Goal: Information Seeking & Learning: Learn about a topic

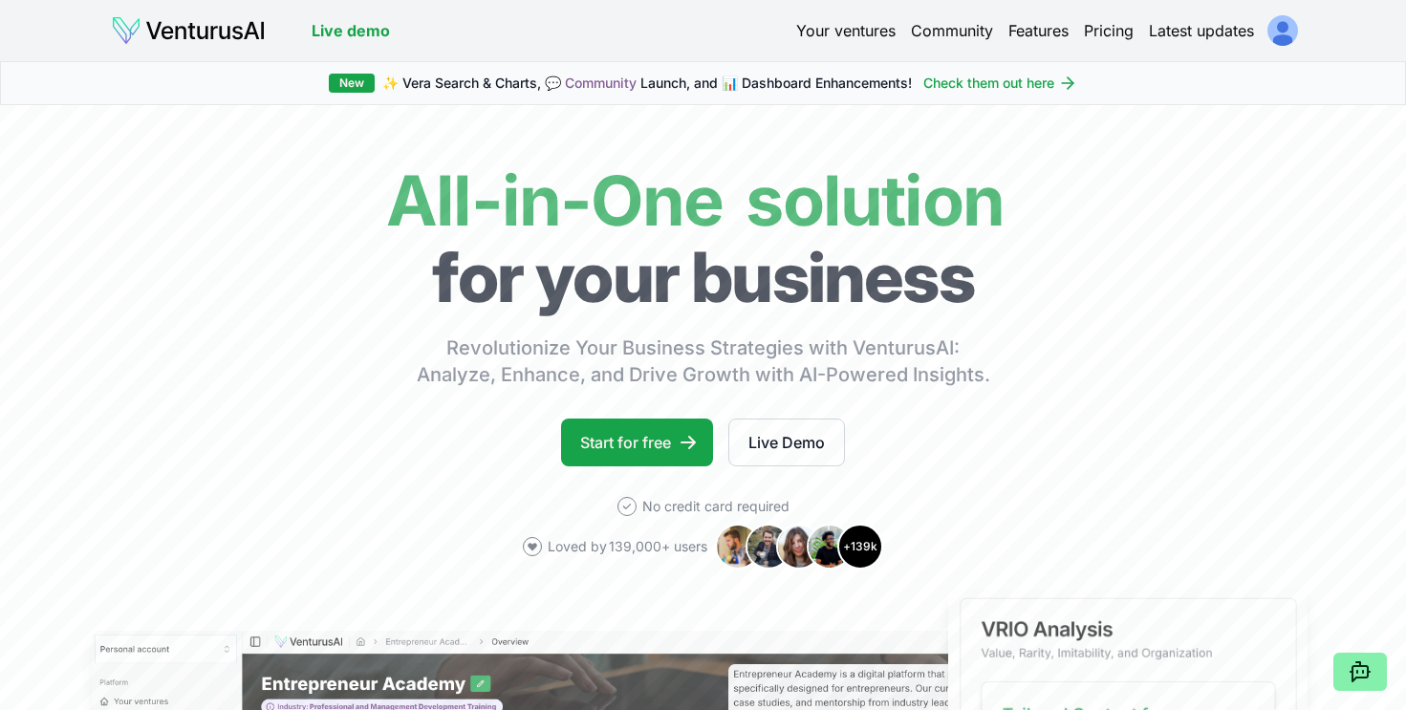
click at [851, 28] on link "Your ventures" at bounding box center [845, 30] width 99 height 23
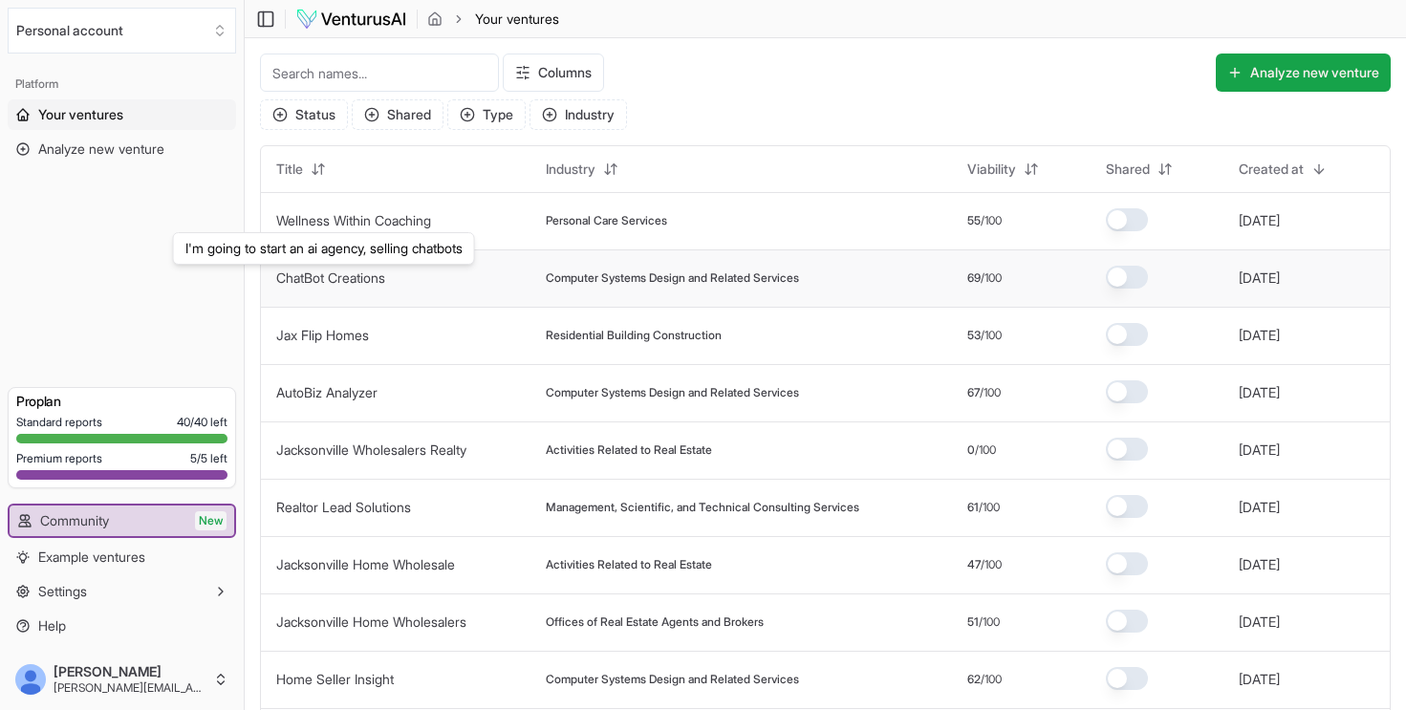
click at [347, 277] on link "ChatBot Creations" at bounding box center [330, 278] width 109 height 16
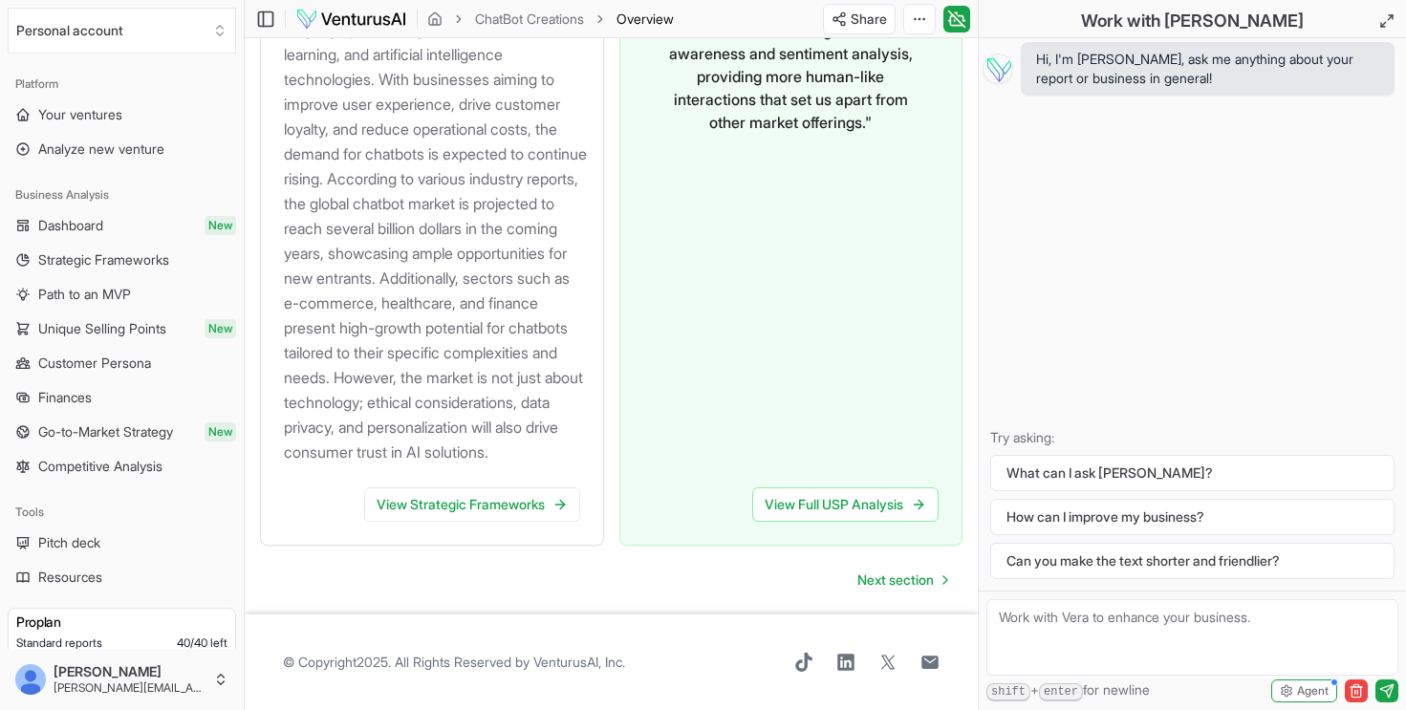
scroll to position [2497, 0]
click at [904, 580] on span "Next section" at bounding box center [895, 580] width 76 height 19
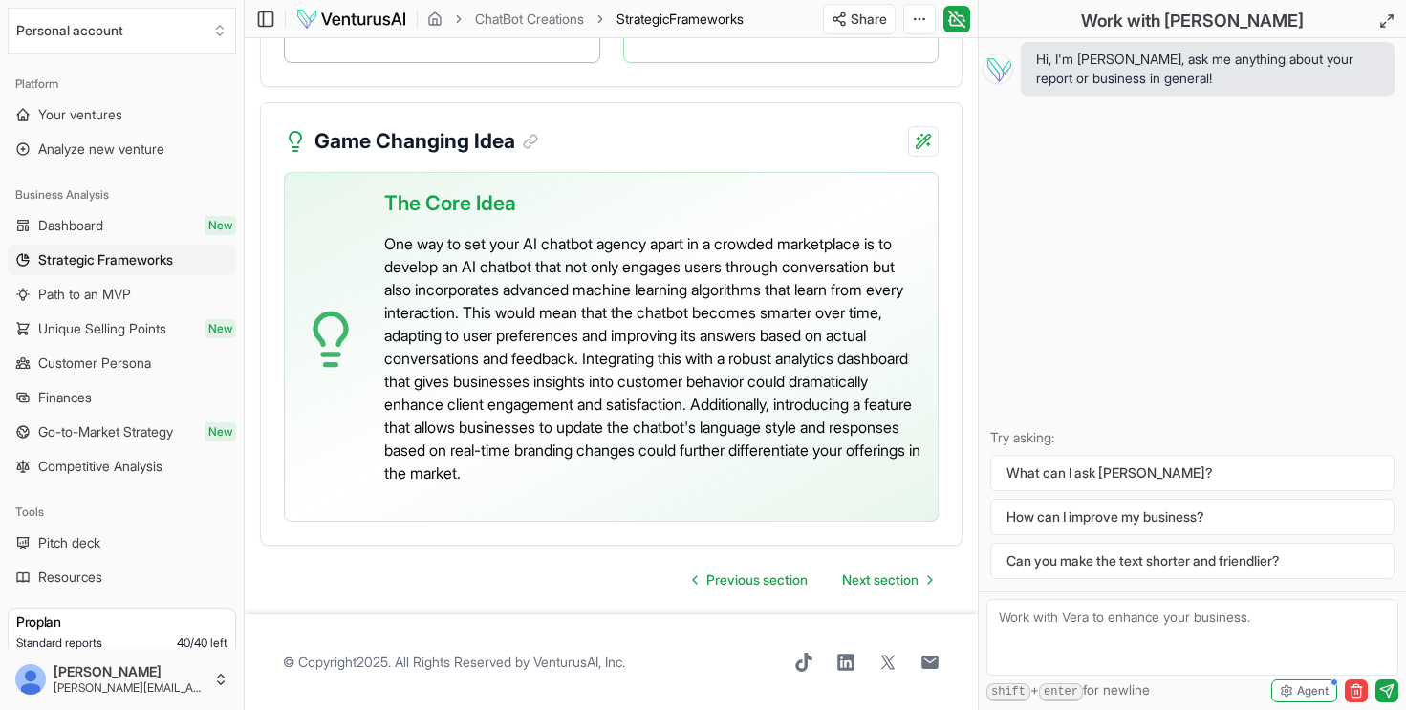
scroll to position [5285, 0]
click at [886, 583] on span "Next section" at bounding box center [880, 580] width 76 height 19
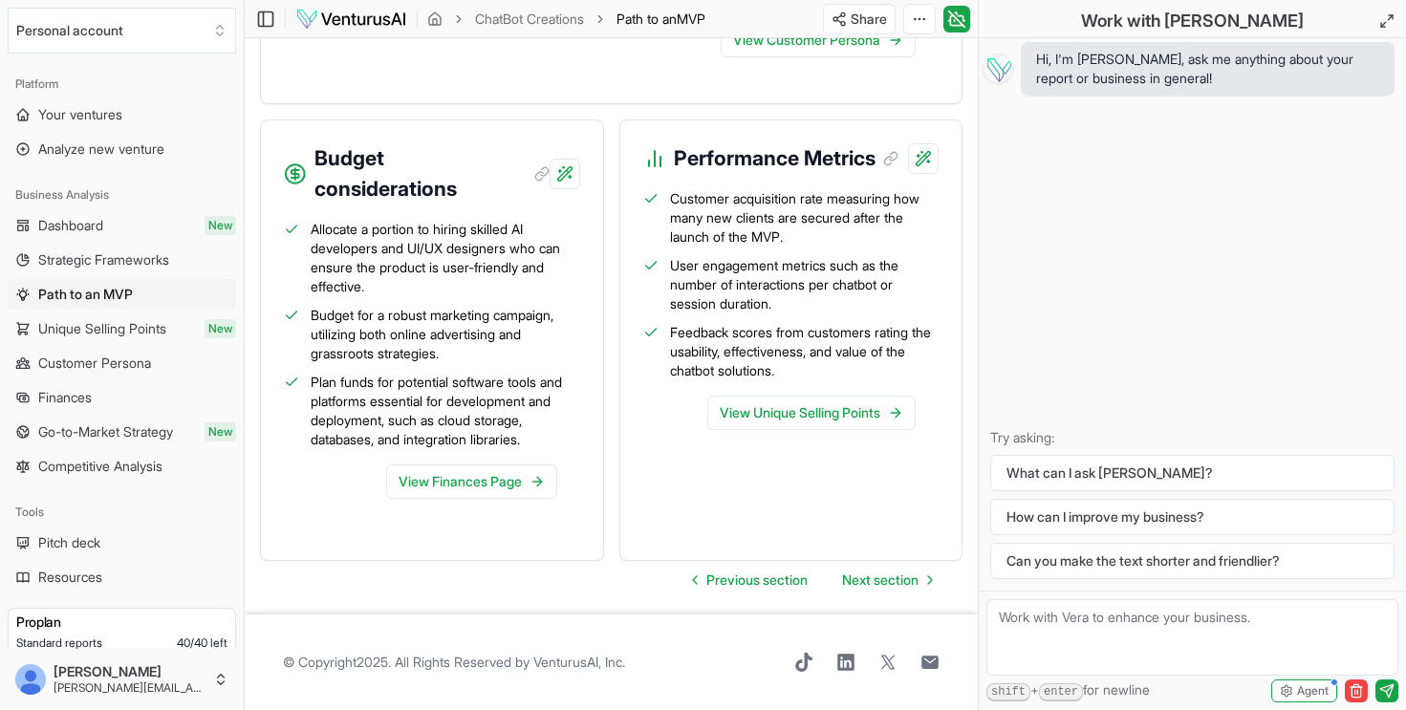
scroll to position [2486, 0]
click at [873, 571] on span "Next section" at bounding box center [880, 580] width 76 height 19
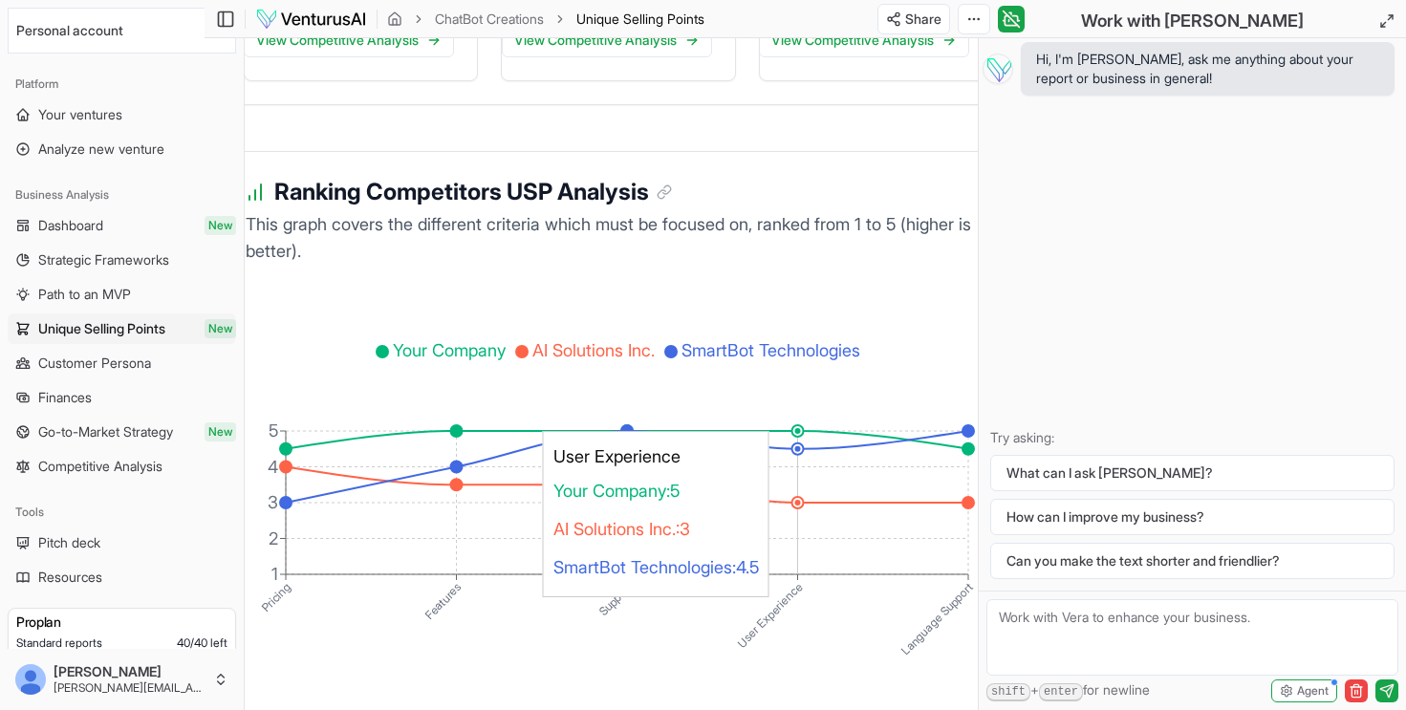
scroll to position [3710, 40]
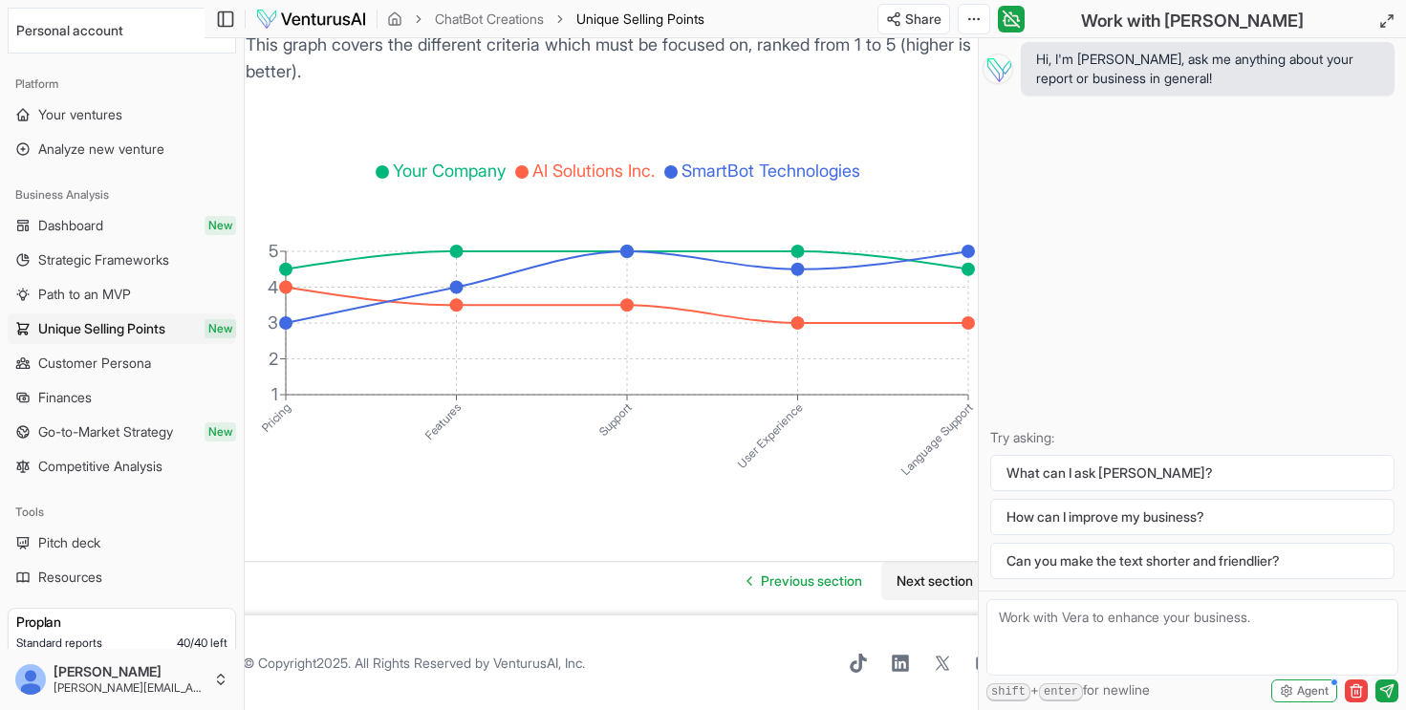
click at [923, 585] on span "Next section" at bounding box center [935, 581] width 76 height 19
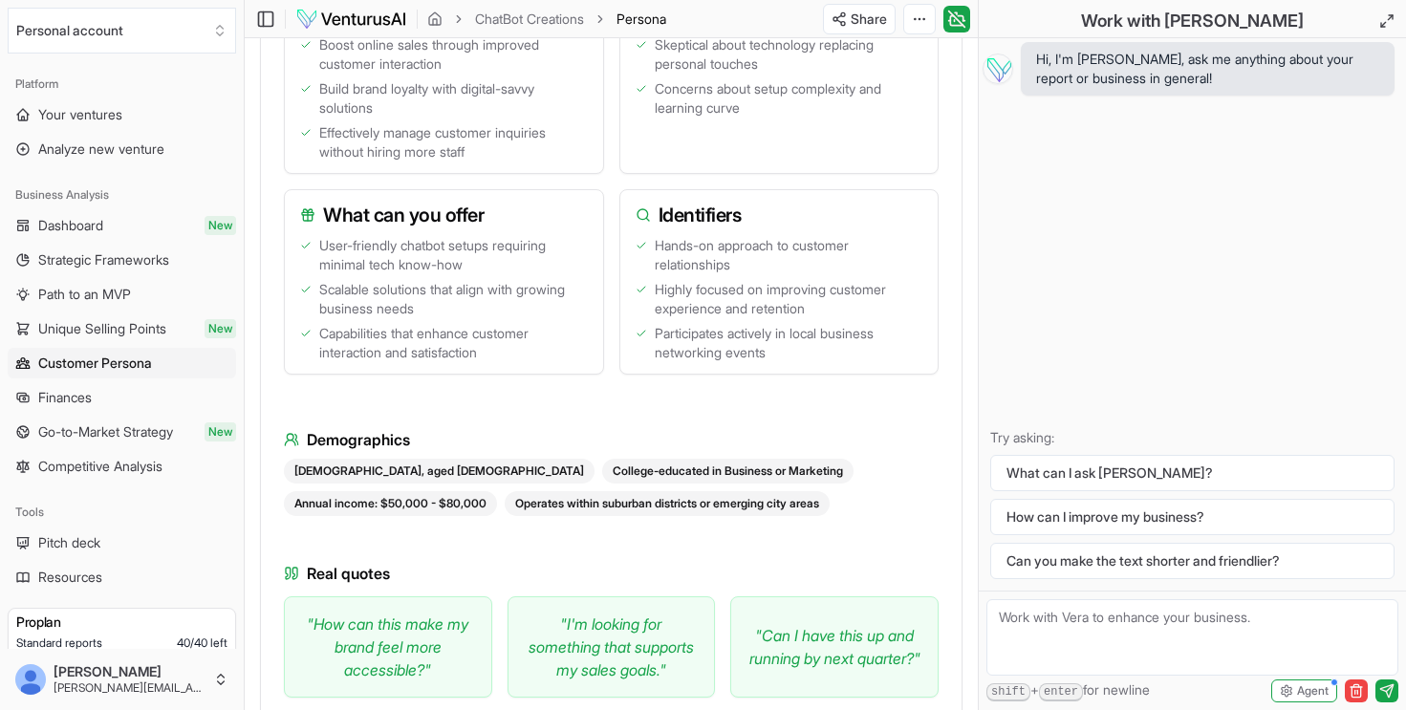
scroll to position [2253, 0]
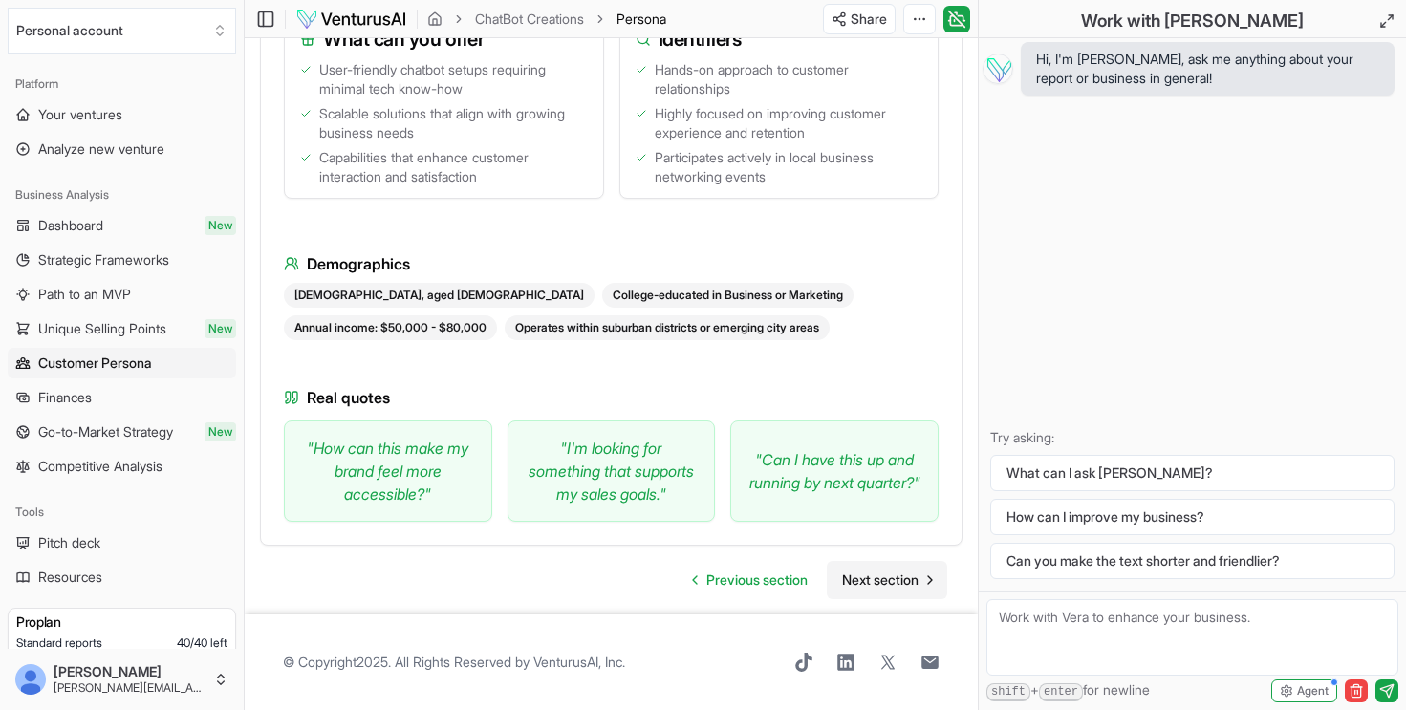
click at [887, 582] on span "Next section" at bounding box center [880, 580] width 76 height 19
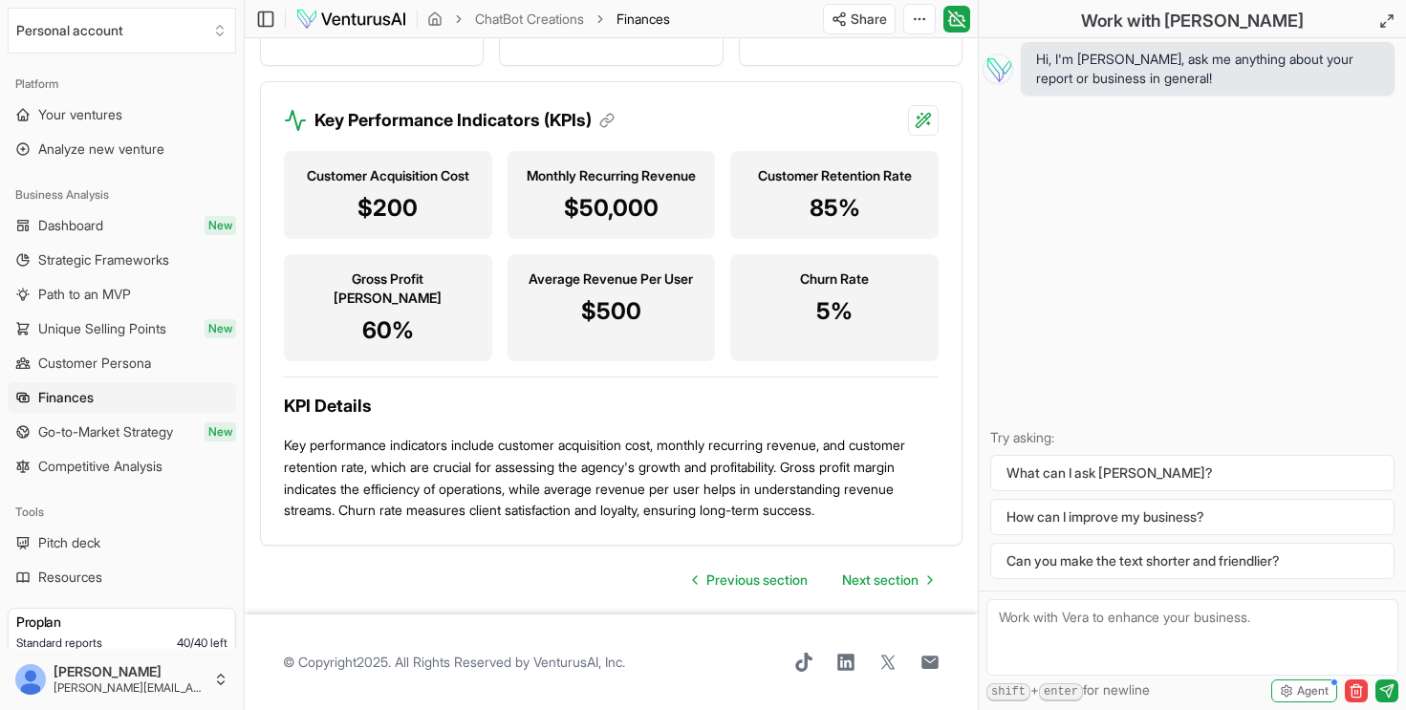
scroll to position [2452, 0]
click at [891, 577] on span "Next section" at bounding box center [880, 580] width 76 height 19
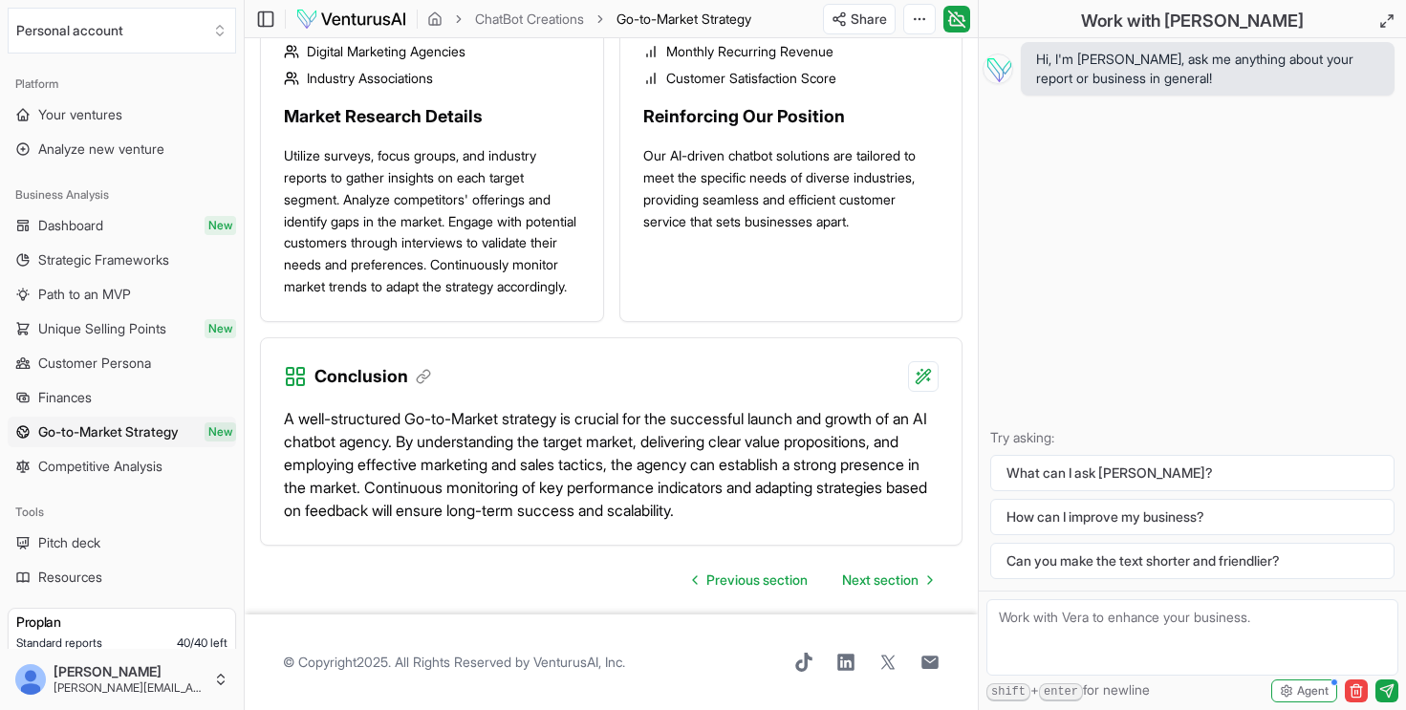
scroll to position [2551, 0]
click at [887, 574] on span "Next section" at bounding box center [880, 580] width 76 height 19
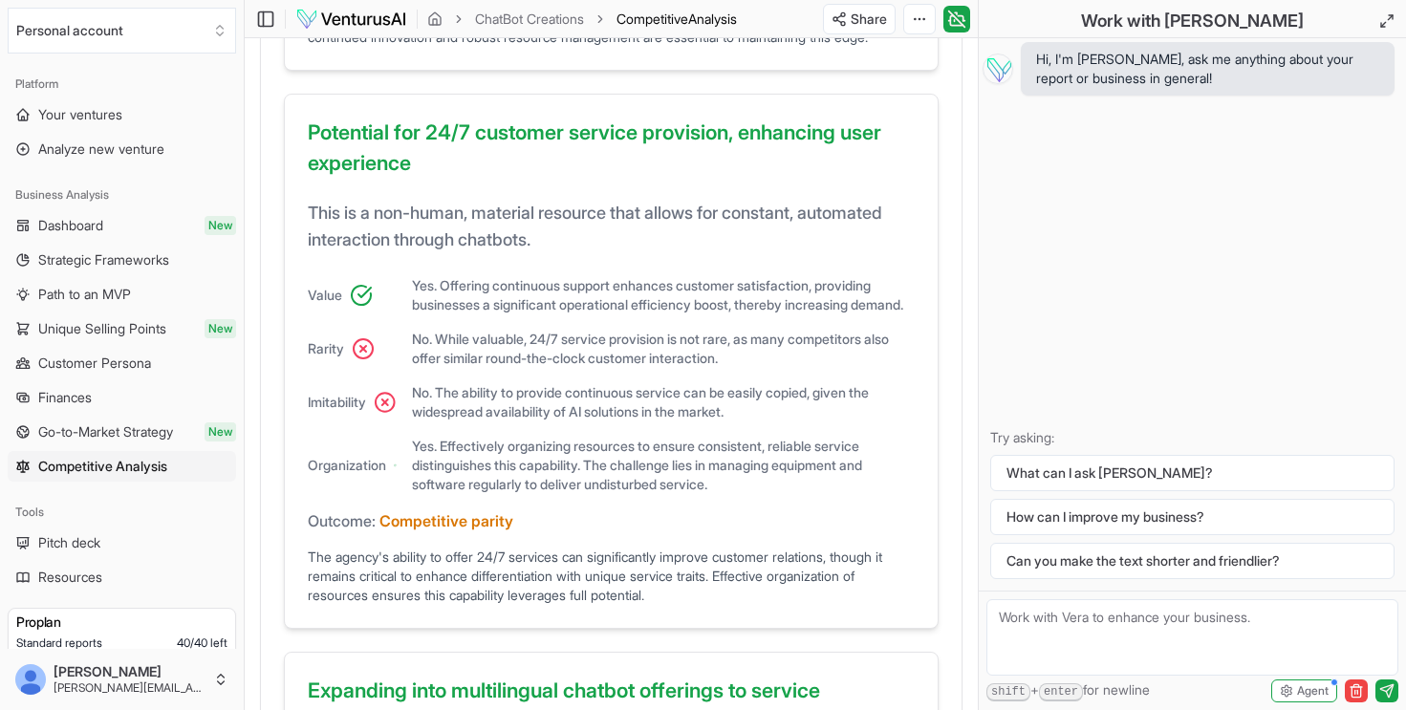
scroll to position [1193, 0]
